Goal: Task Accomplishment & Management: Use online tool/utility

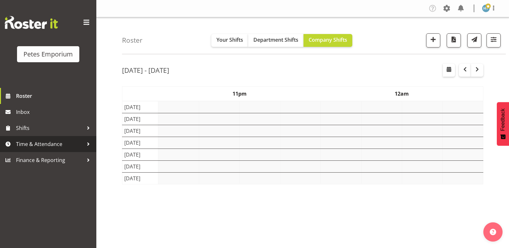
click at [41, 146] on span "Time & Attendance" at bounding box center [50, 145] width 68 height 10
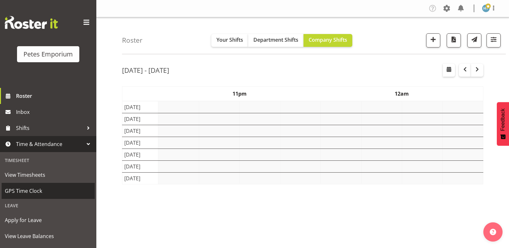
click at [30, 193] on span "GPS Time Clock" at bounding box center [48, 191] width 87 height 10
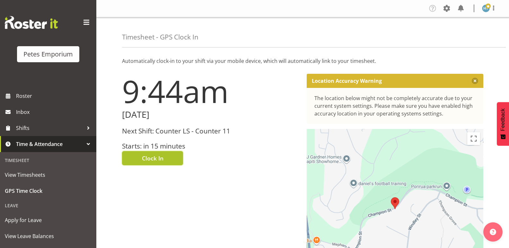
click at [161, 158] on span "Clock In" at bounding box center [153, 158] width 22 height 8
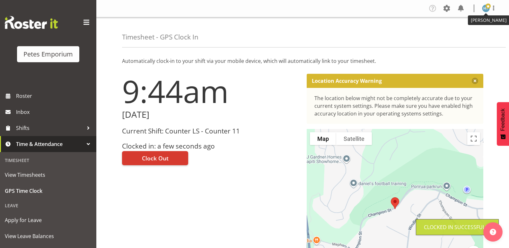
click at [486, 6] on img at bounding box center [486, 9] width 8 height 8
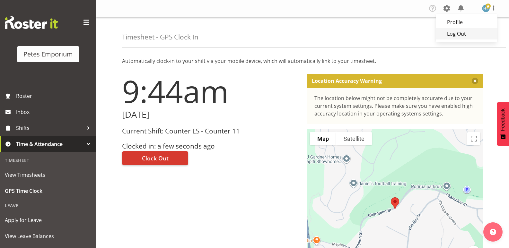
click at [455, 33] on link "Log Out" at bounding box center [467, 34] width 62 height 12
